Goal: Manage account settings

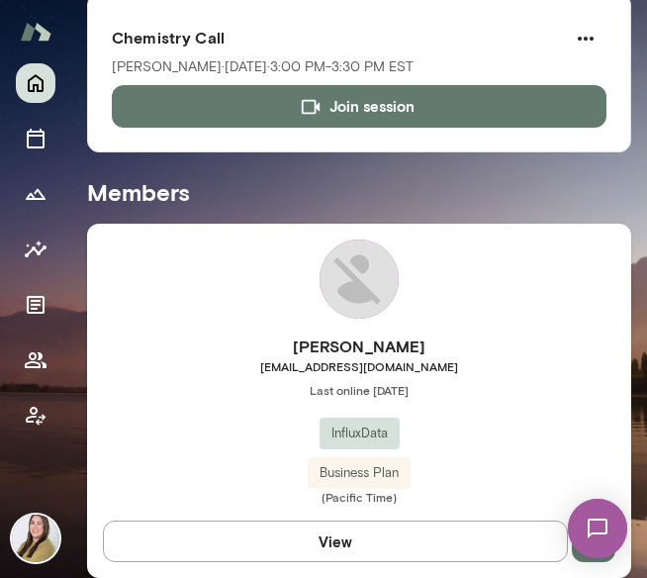
scroll to position [99, 0]
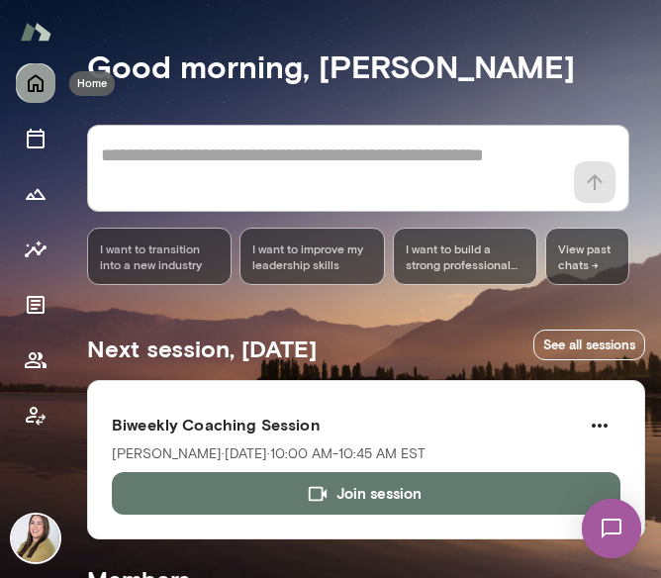
click at [38, 88] on icon "Home" at bounding box center [36, 84] width 16 height 18
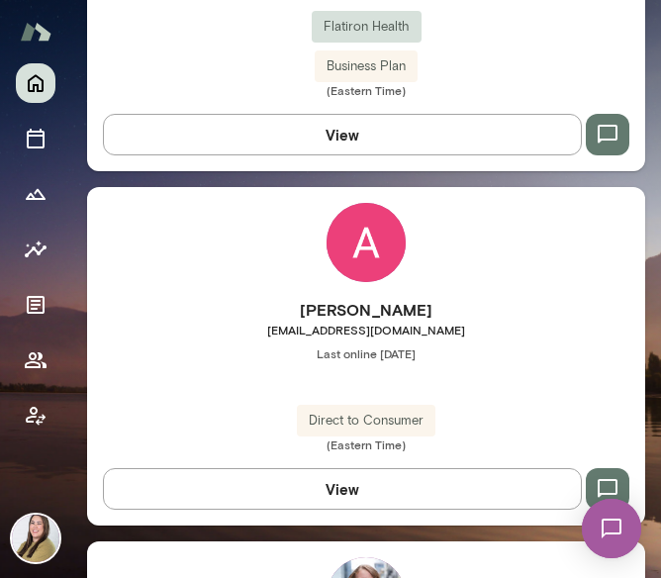
scroll to position [1214, 0]
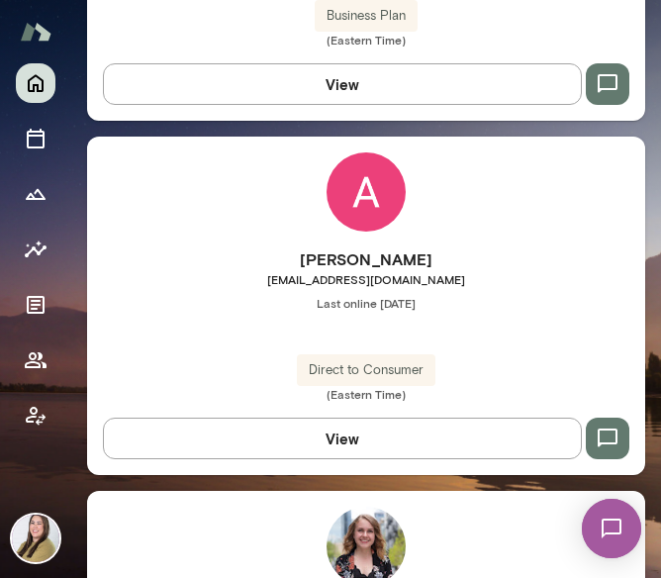
click at [45, 548] on img at bounding box center [35, 537] width 47 height 47
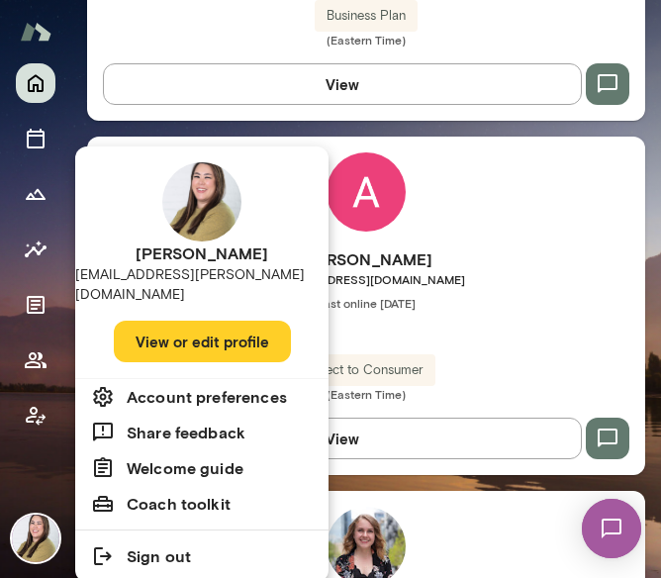
click at [160, 329] on button "View or edit profile" at bounding box center [202, 341] width 177 height 42
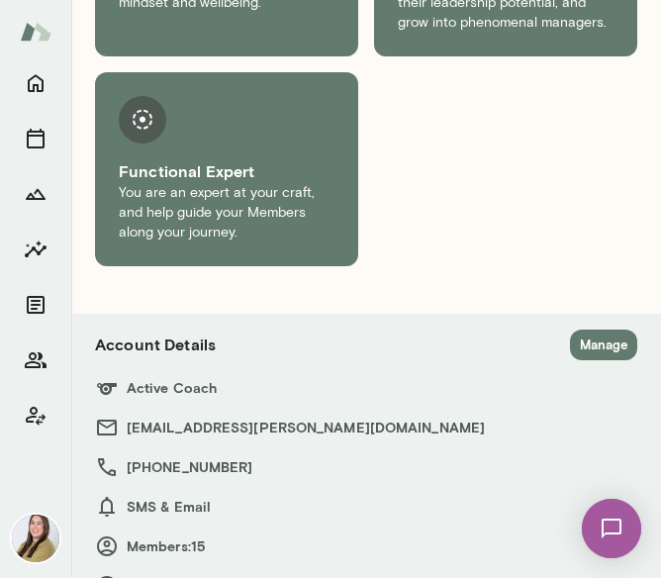
scroll to position [1955, 0]
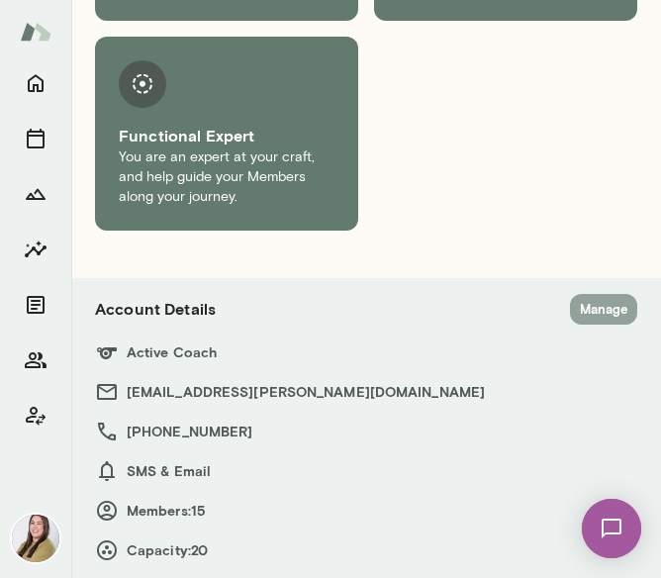
click at [601, 307] on button "Manage" at bounding box center [603, 309] width 67 height 31
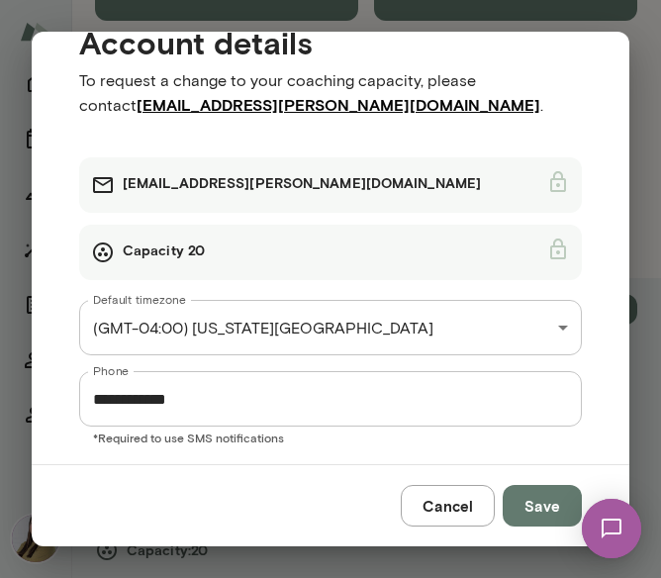
scroll to position [53, 0]
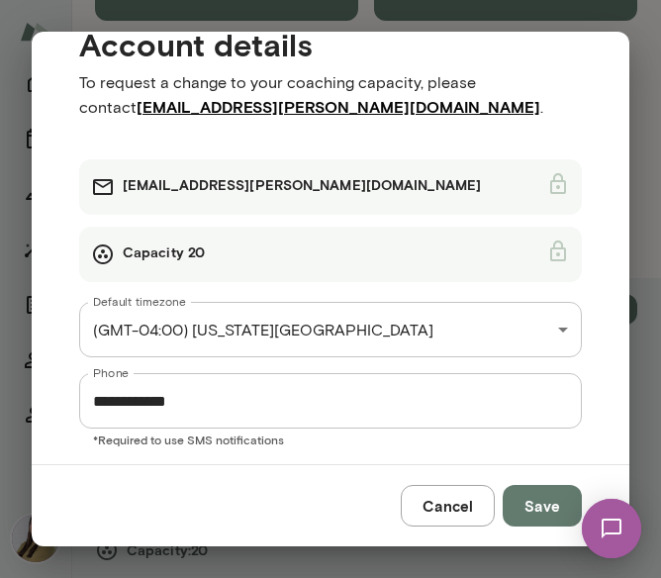
click at [138, 258] on h6 "Capacity 20" at bounding box center [164, 254] width 82 height 24
click at [457, 502] on button "Cancel" at bounding box center [448, 506] width 94 height 42
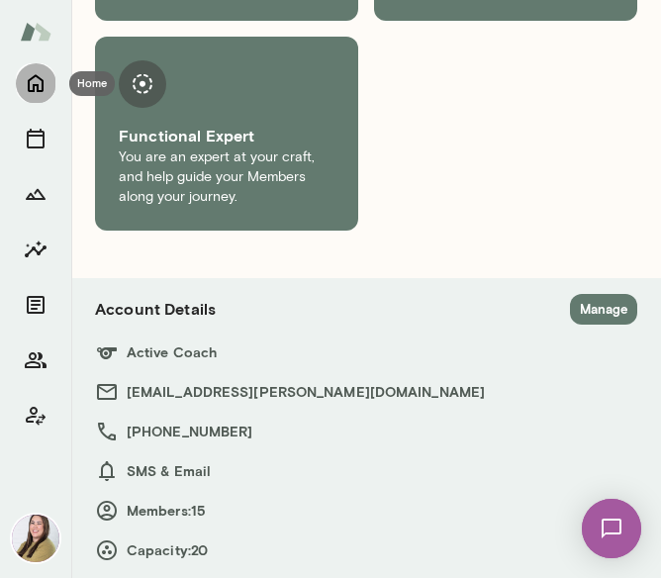
click at [40, 93] on icon "Home" at bounding box center [36, 83] width 24 height 24
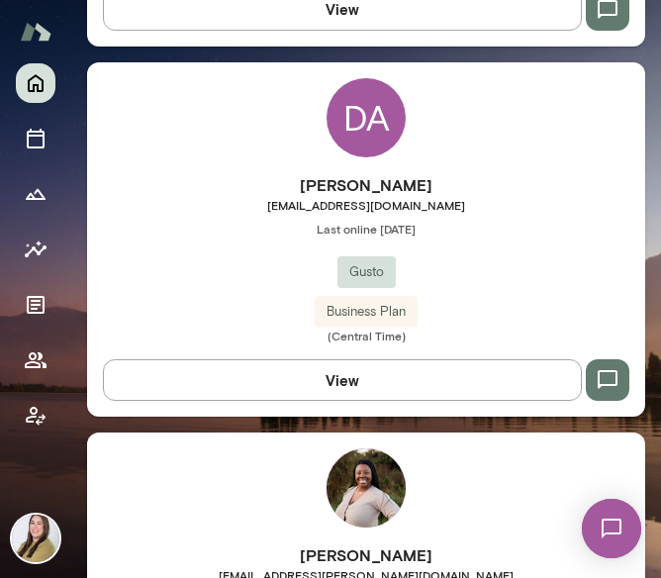
scroll to position [3478, 0]
click at [354, 138] on div "DA" at bounding box center [365, 117] width 79 height 79
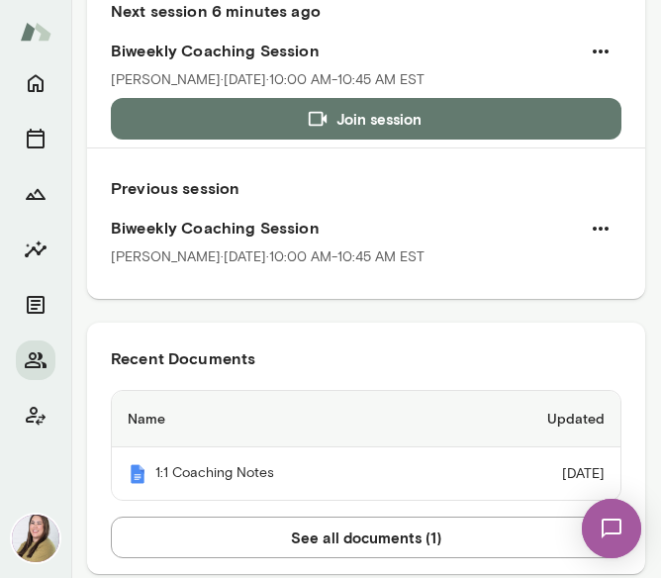
scroll to position [396, 0]
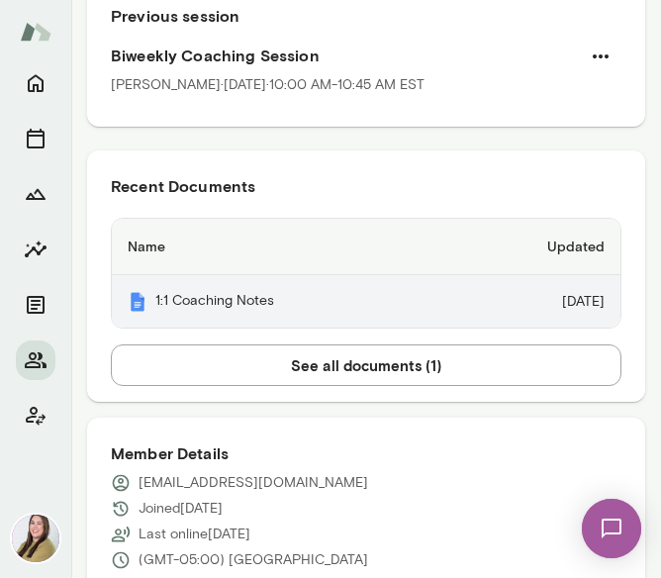
click at [226, 294] on th "1:1 Coaching Notes" at bounding box center [281, 301] width 339 height 52
